Goal: Task Accomplishment & Management: Manage account settings

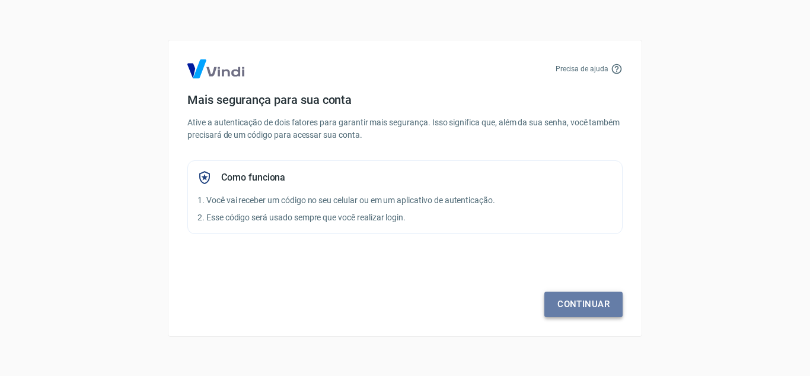
click at [585, 301] on link "Continuar" at bounding box center [584, 303] width 78 height 25
click at [581, 302] on link "Continuar" at bounding box center [584, 303] width 78 height 25
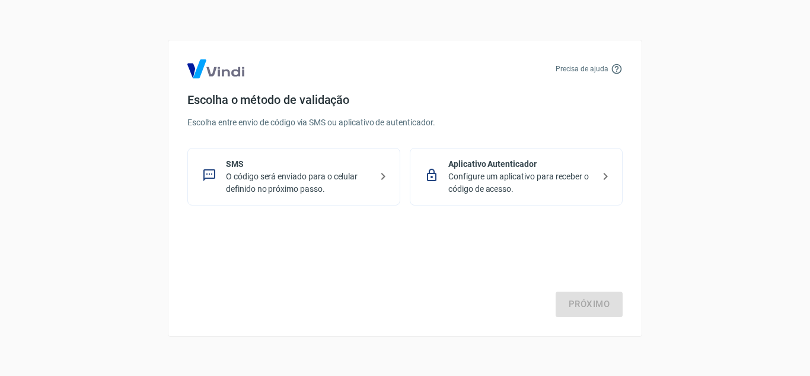
click at [294, 187] on p "O código será enviado para o celular definido no próximo passo." at bounding box center [298, 182] width 145 height 25
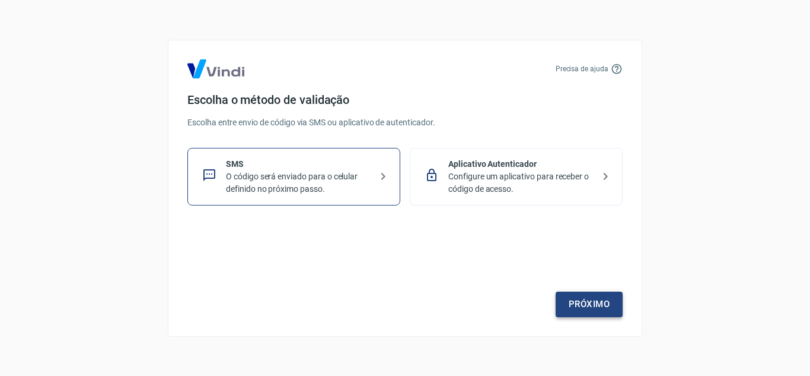
click at [585, 303] on link "Próximo" at bounding box center [589, 303] width 67 height 25
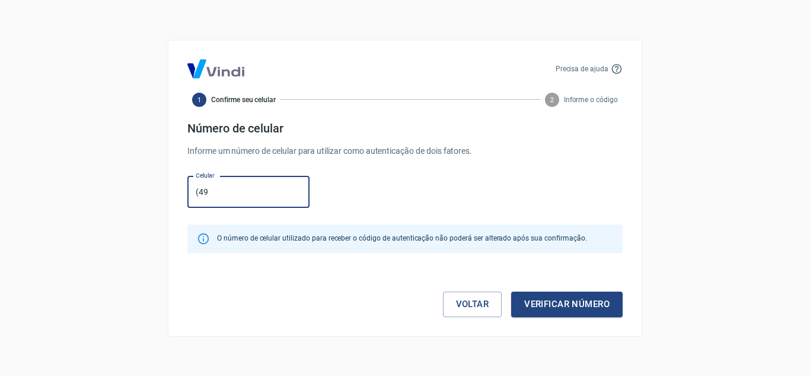
type input "[PHONE_NUMBER]"
click at [585, 301] on button "Verificar número" at bounding box center [567, 303] width 112 height 25
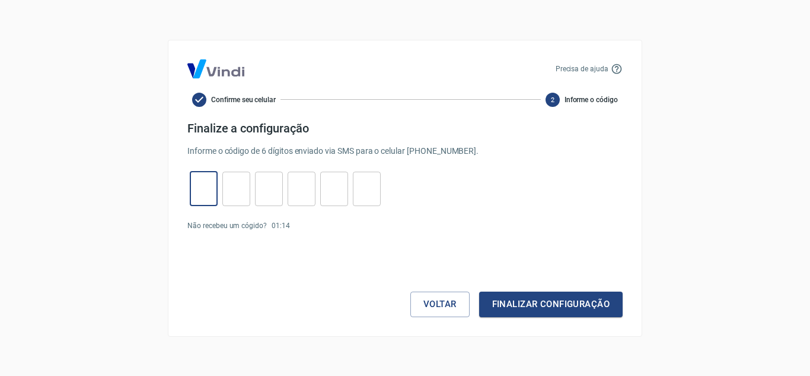
click at [204, 192] on input "tel" at bounding box center [204, 189] width 28 height 26
type input "7"
type input "0"
type input "9"
type input "2"
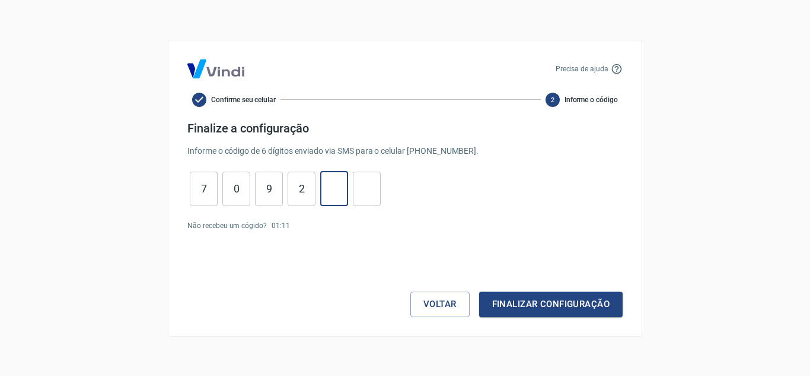
type input "1"
type input "0"
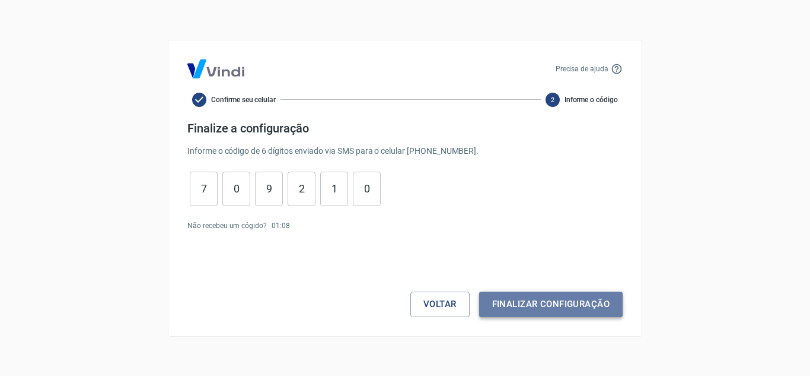
click at [539, 305] on button "Finalizar configuração" at bounding box center [551, 303] width 144 height 25
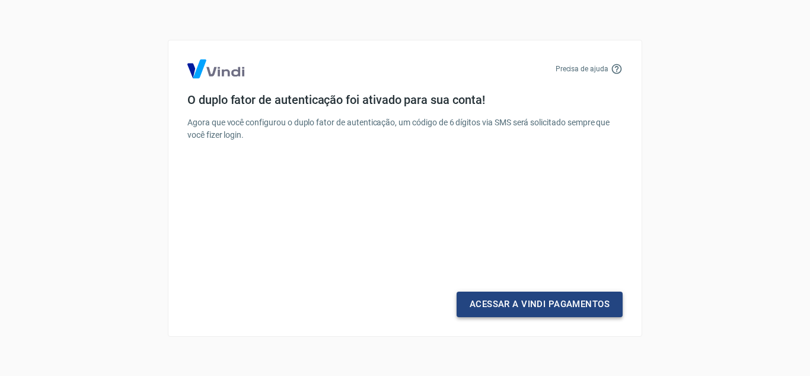
click at [539, 304] on link "Acessar a Vindi Pagamentos" at bounding box center [540, 303] width 166 height 25
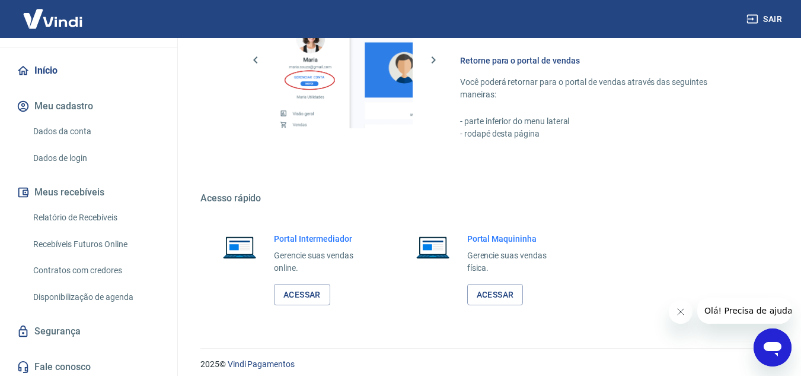
scroll to position [96, 0]
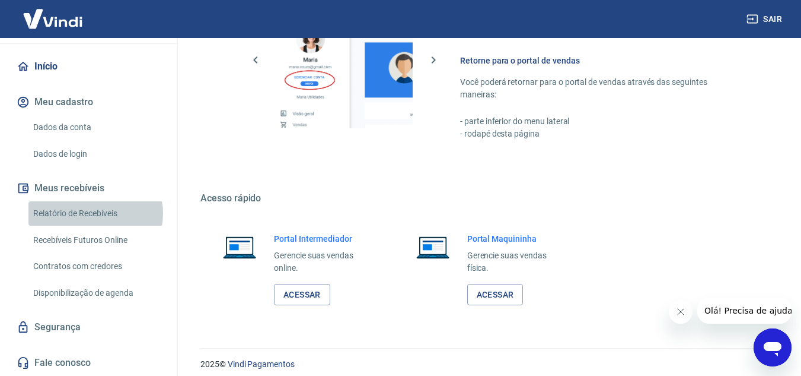
click at [94, 213] on link "Relatório de Recebíveis" at bounding box center [95, 213] width 135 height 24
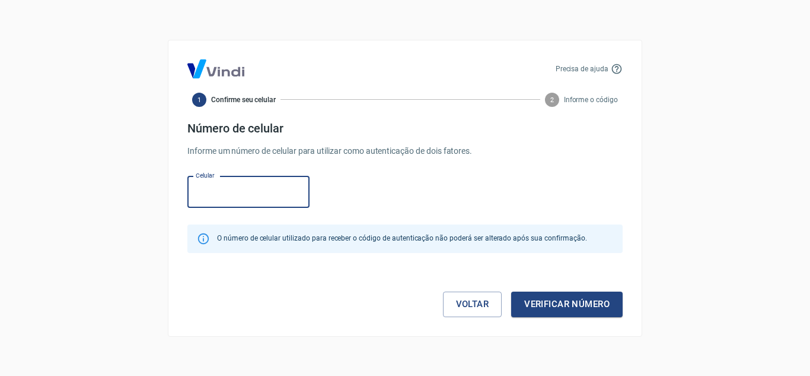
click at [198, 192] on input "Celular" at bounding box center [248, 191] width 122 height 31
type input "[PHONE_NUMBER]"
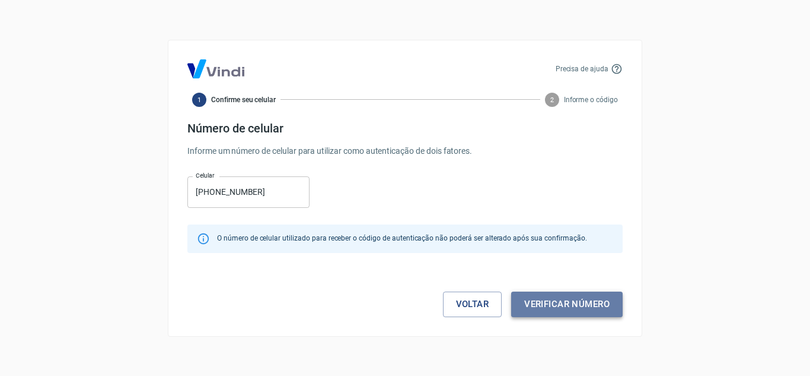
click at [562, 302] on button "Verificar número" at bounding box center [567, 303] width 112 height 25
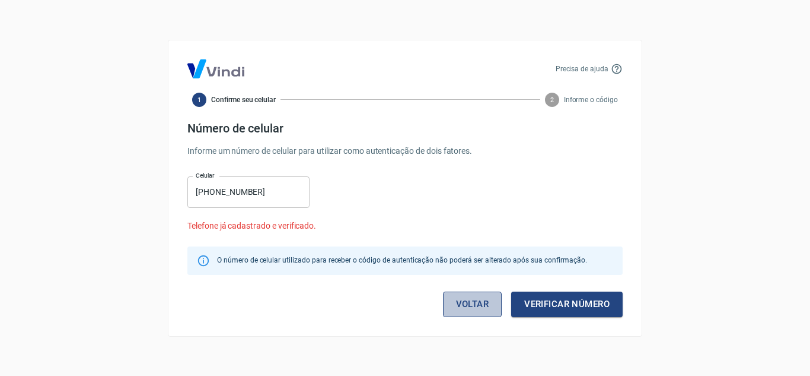
click at [468, 307] on link "Voltar" at bounding box center [472, 303] width 59 height 25
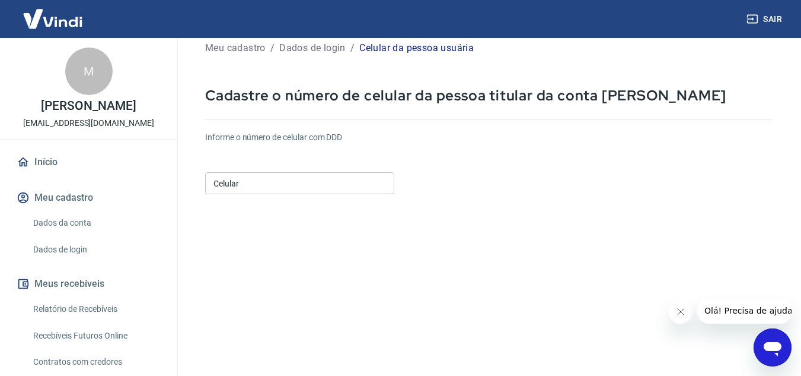
scroll to position [59, 0]
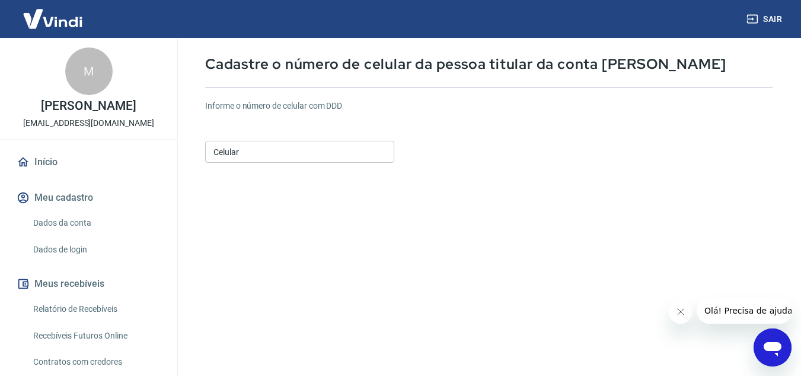
click at [278, 150] on input "Celular" at bounding box center [299, 152] width 189 height 22
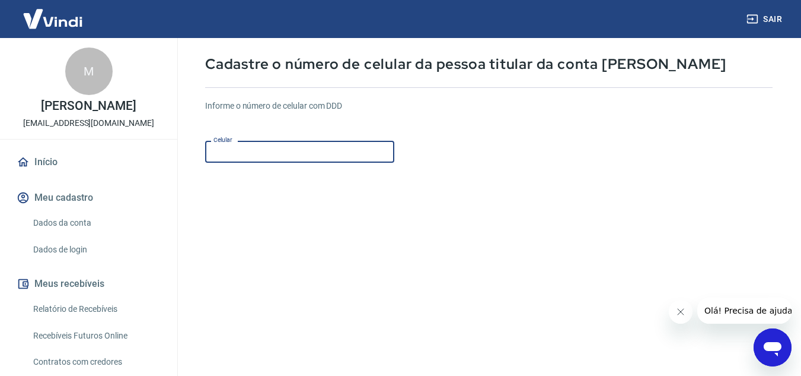
type input "[PHONE_NUMBER]"
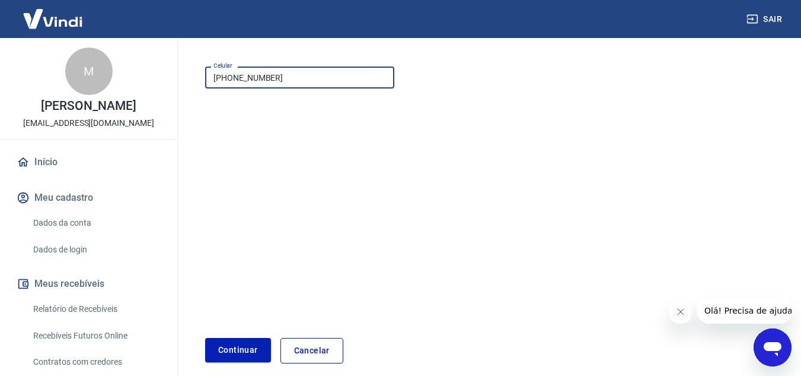
scroll to position [178, 0]
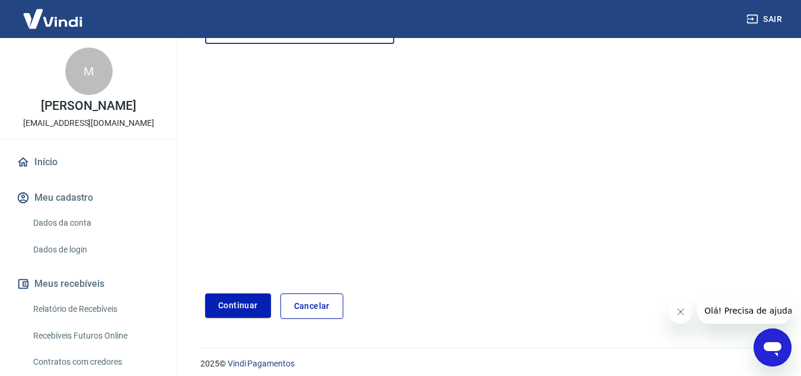
click at [219, 300] on button "Continuar" at bounding box center [238, 305] width 66 height 24
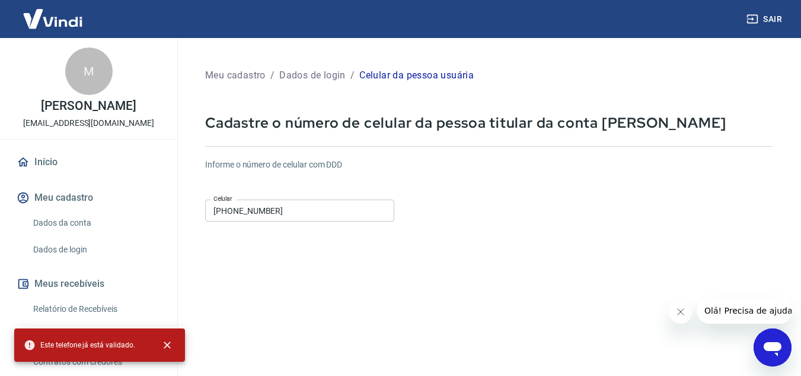
scroll to position [0, 0]
click at [53, 159] on link "Início" at bounding box center [88, 162] width 149 height 26
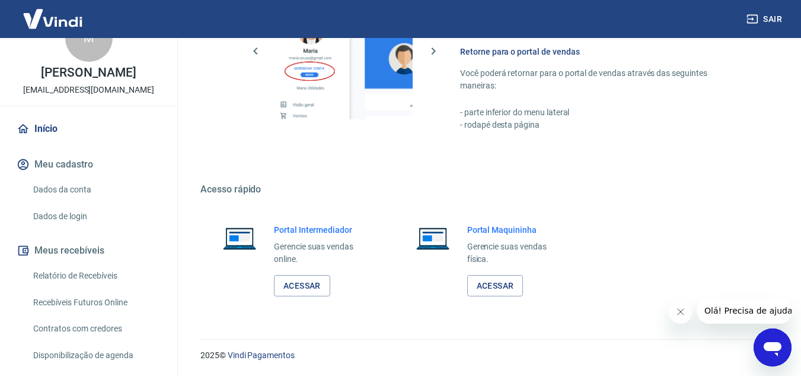
scroll to position [59, 0]
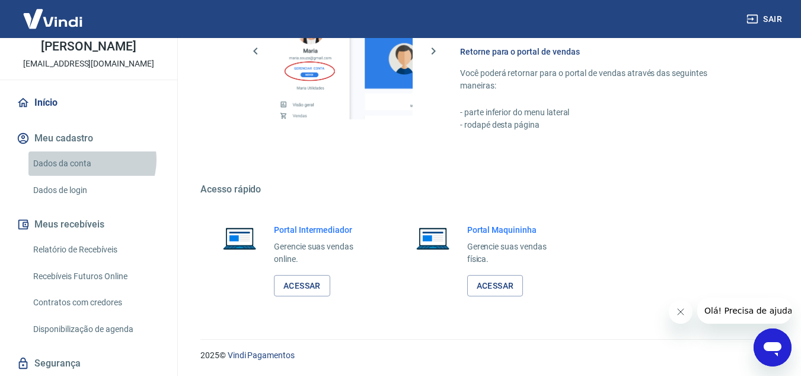
click at [88, 160] on link "Dados da conta" at bounding box center [95, 163] width 135 height 24
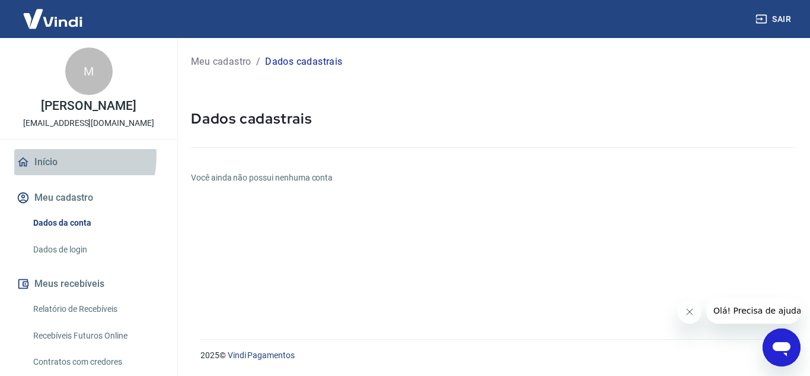
click at [47, 155] on link "Início" at bounding box center [88, 162] width 149 height 26
